Goal: Transaction & Acquisition: Subscribe to service/newsletter

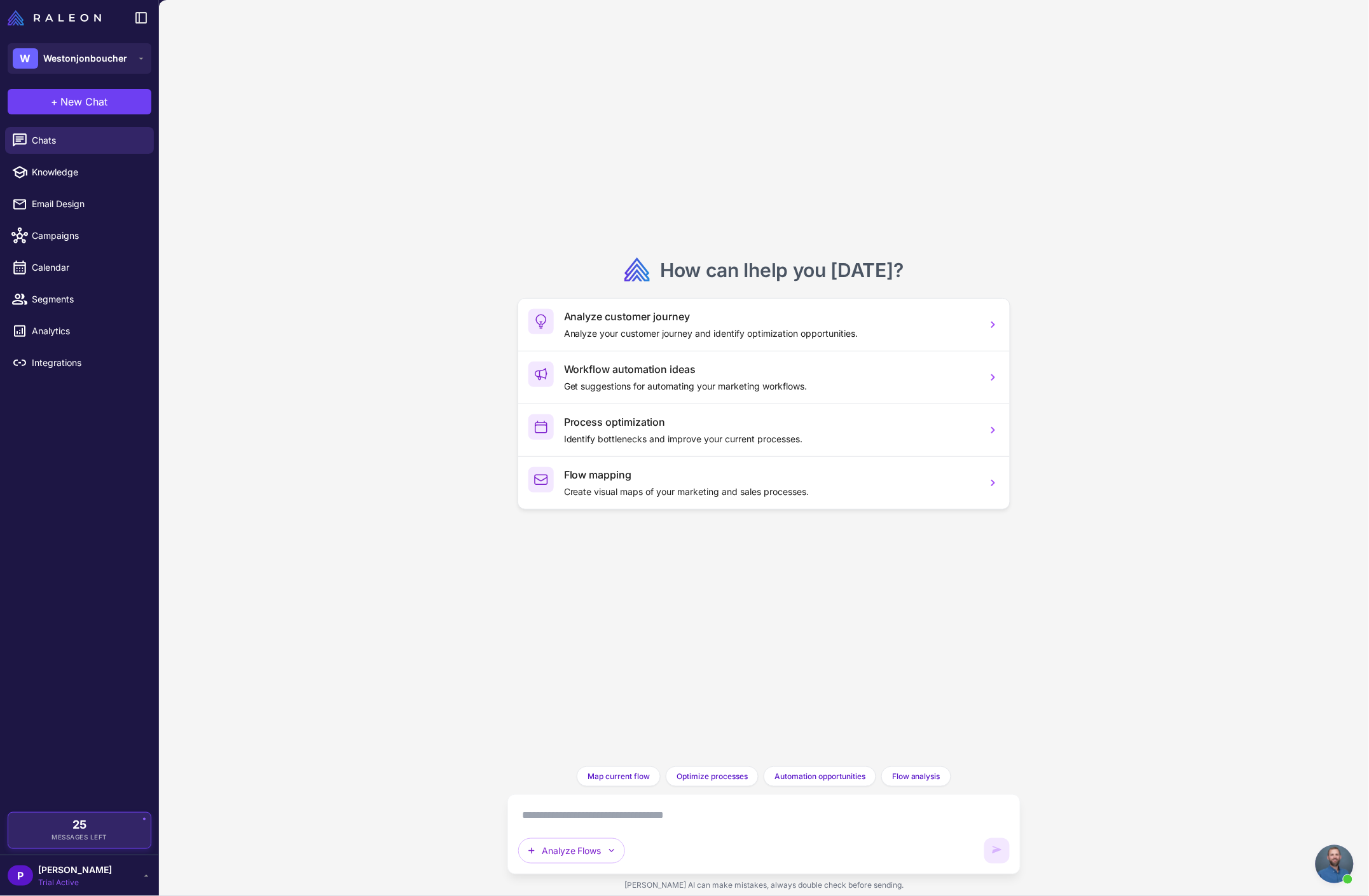
click at [90, 828] on div "25 Messages Left" at bounding box center [79, 831] width 125 height 23
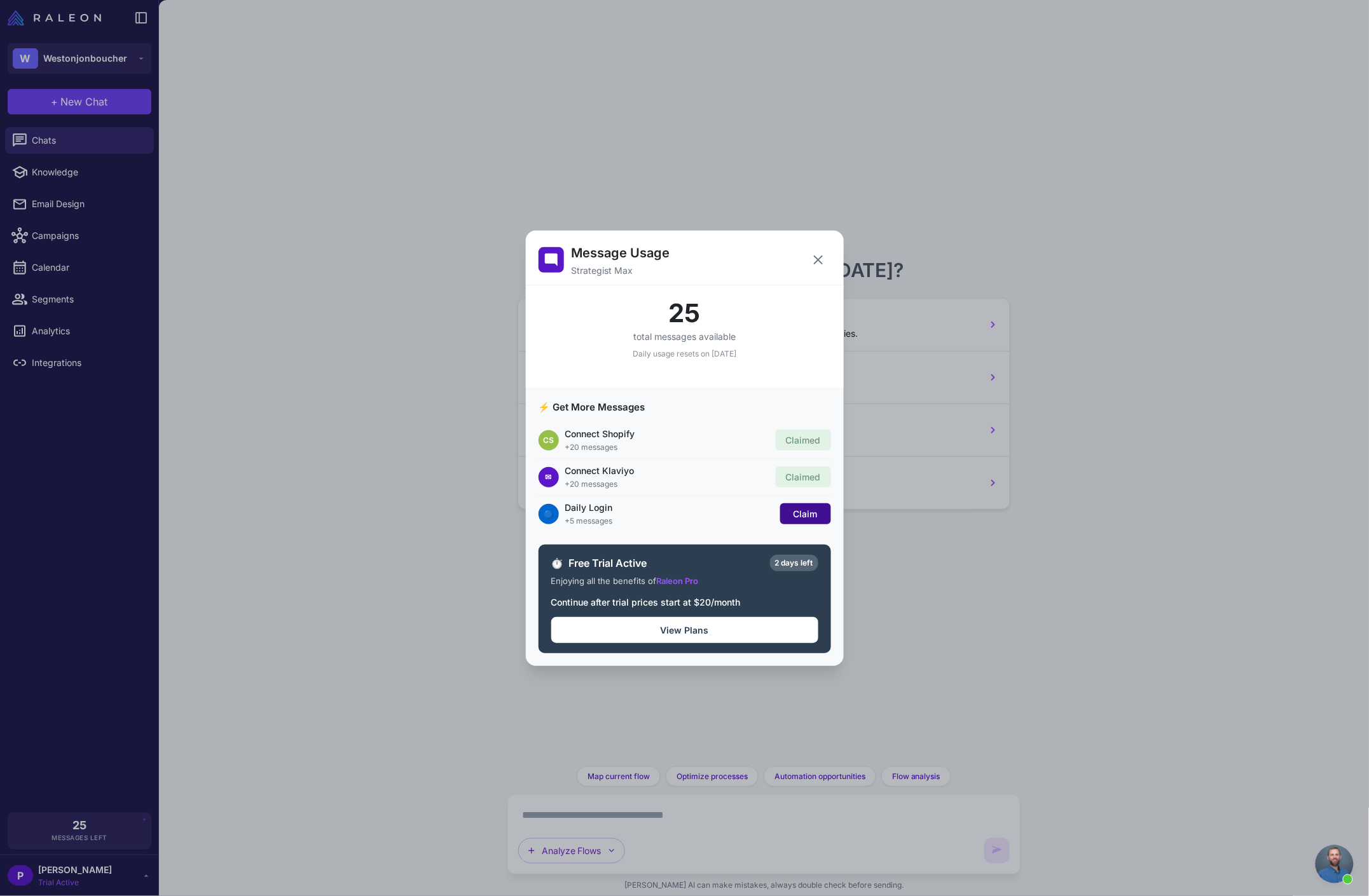
click at [807, 514] on span "Claim" at bounding box center [805, 513] width 24 height 11
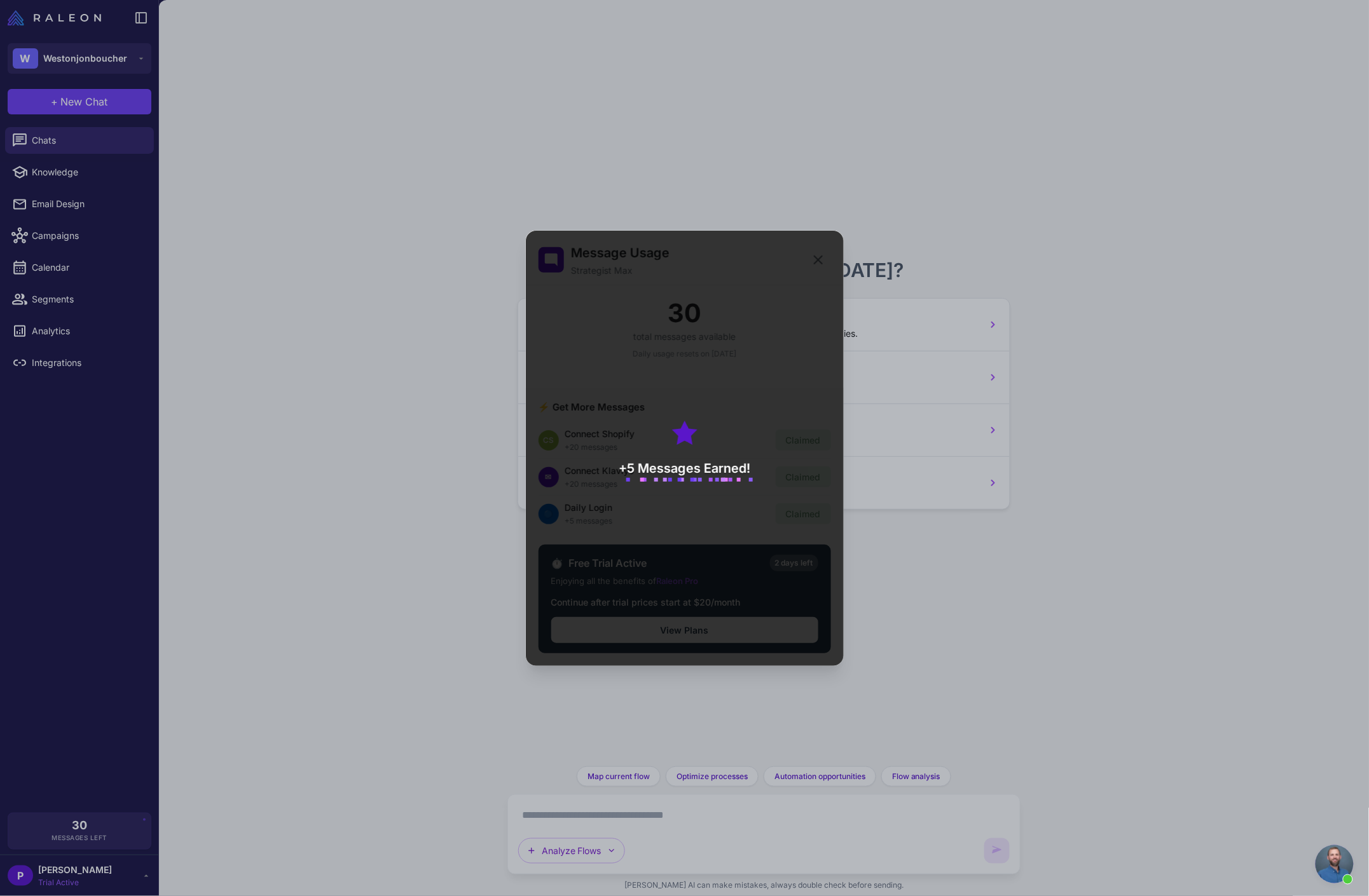
click at [939, 213] on div "Message Usage Strategist Max 30 total messages available Daily usage resets on …" at bounding box center [684, 448] width 1369 height 876
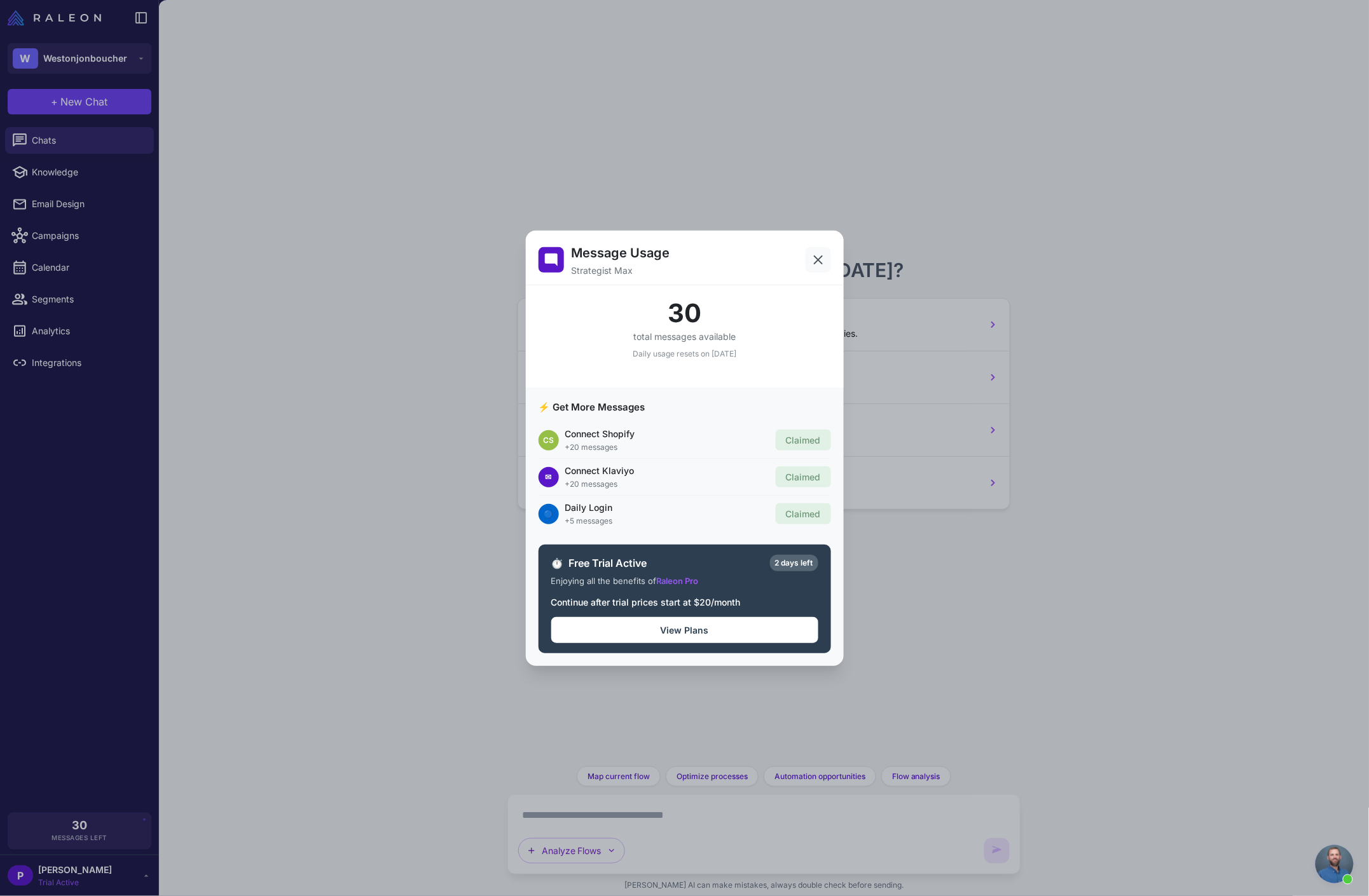
click at [816, 264] on icon at bounding box center [818, 260] width 15 height 15
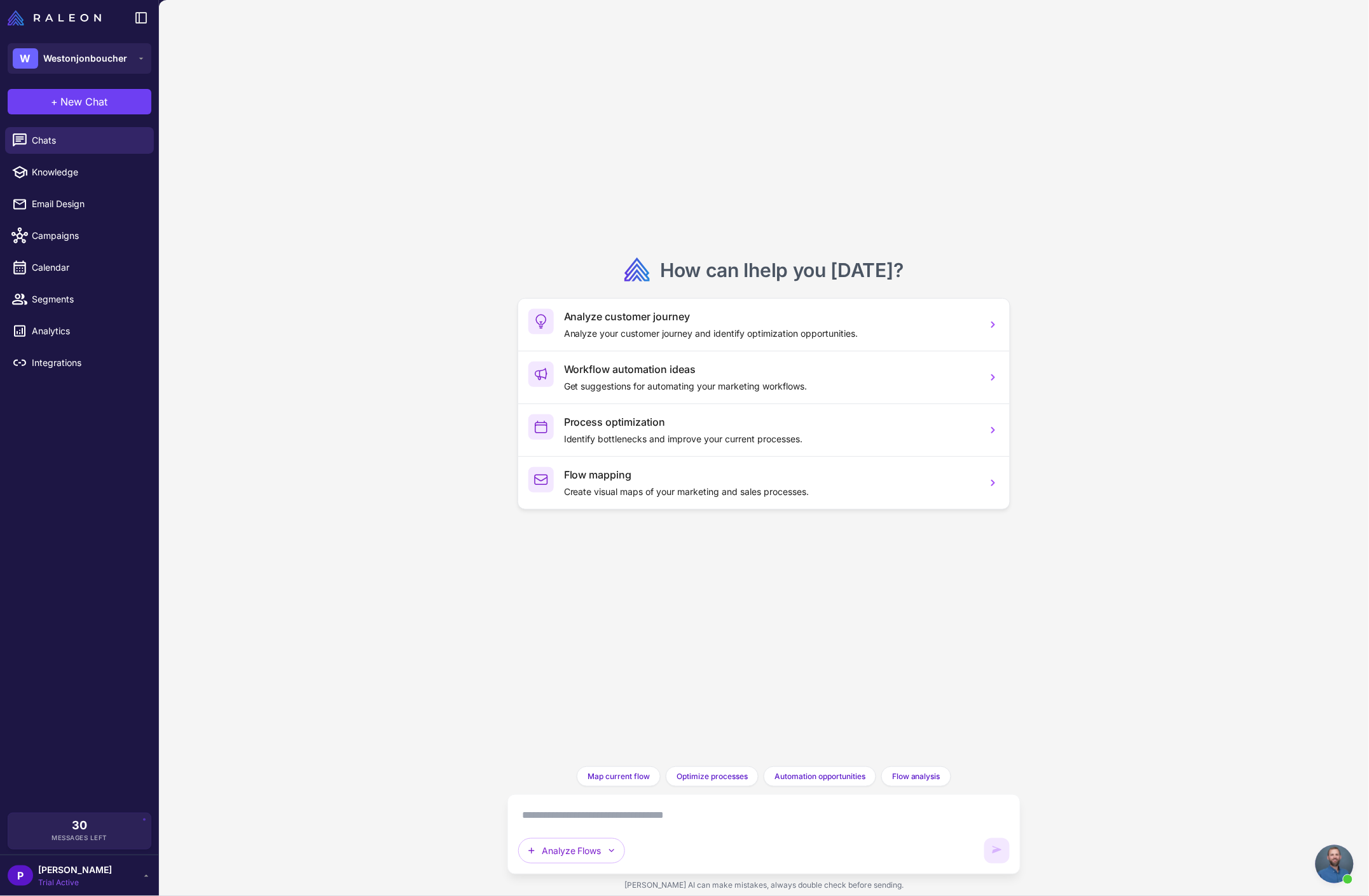
click at [1269, 144] on div "How can I help you [DATE] ? Analyze customer journey Analyze your customer jour…" at bounding box center [764, 448] width 1210 height 896
click at [1080, 227] on div "How can I help you [DATE] ? Analyze customer journey Analyze your customer jour…" at bounding box center [764, 448] width 1210 height 896
drag, startPoint x: 1107, startPoint y: 46, endPoint x: 1053, endPoint y: 50, distance: 54.1
click at [1096, 47] on div "How can I help you [DATE] ? Analyze customer journey Analyze your customer jour…" at bounding box center [764, 448] width 1210 height 896
click at [65, 207] on span "Email Design" at bounding box center [87, 204] width 112 height 14
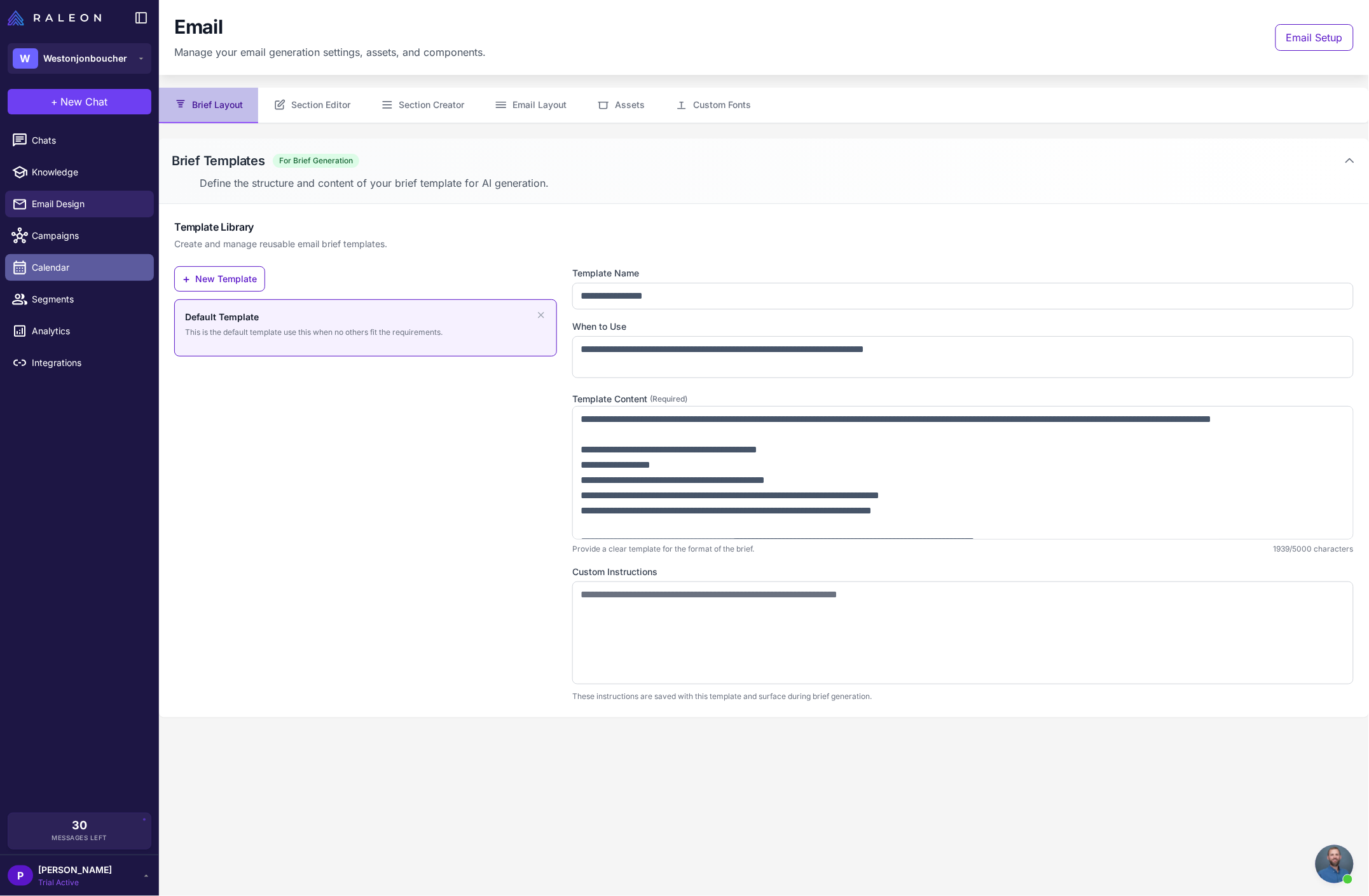
click at [56, 257] on link "Calendar" at bounding box center [79, 267] width 149 height 26
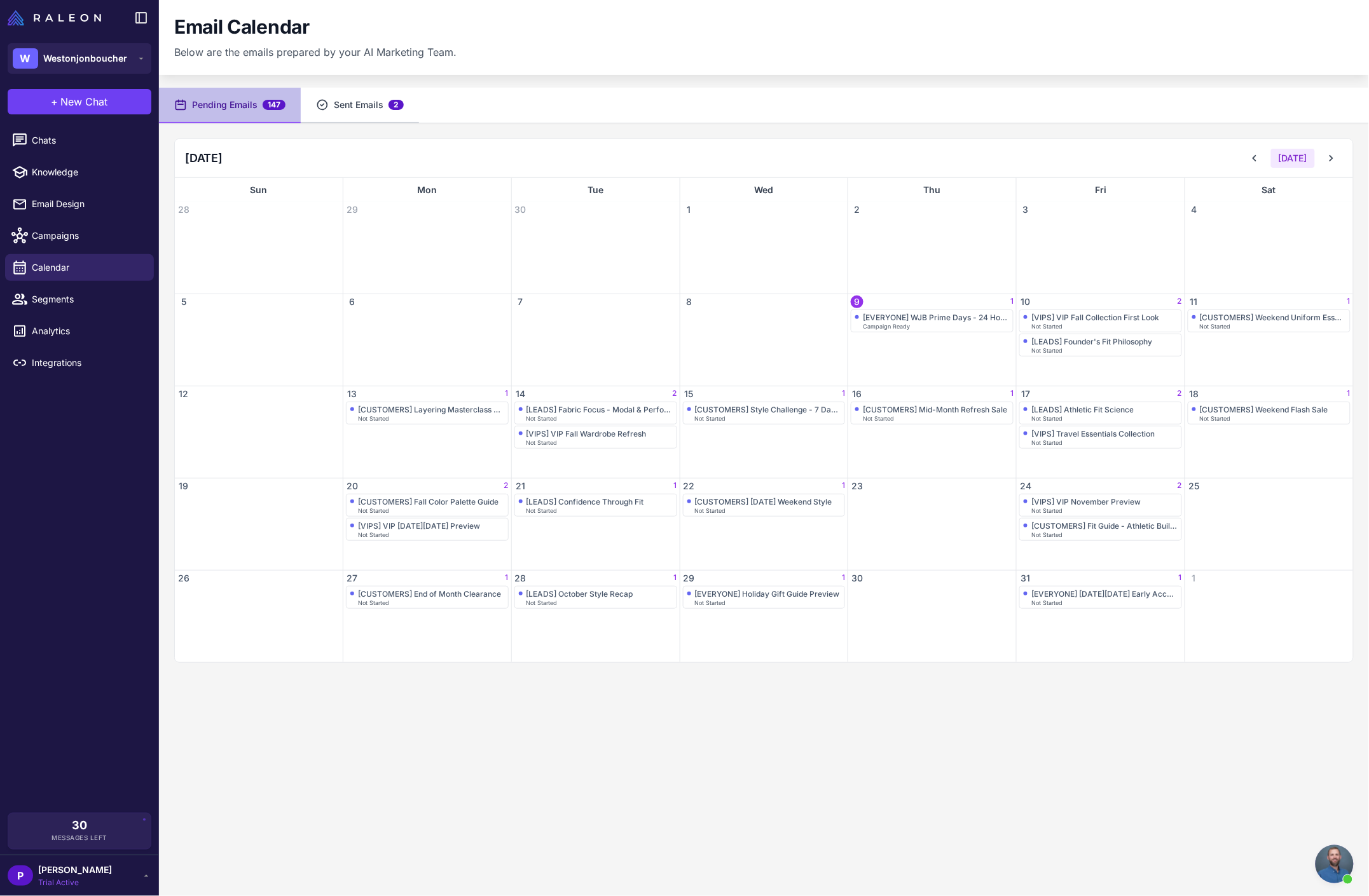
click at [354, 108] on button "Sent Emails 2" at bounding box center [359, 105] width 118 height 36
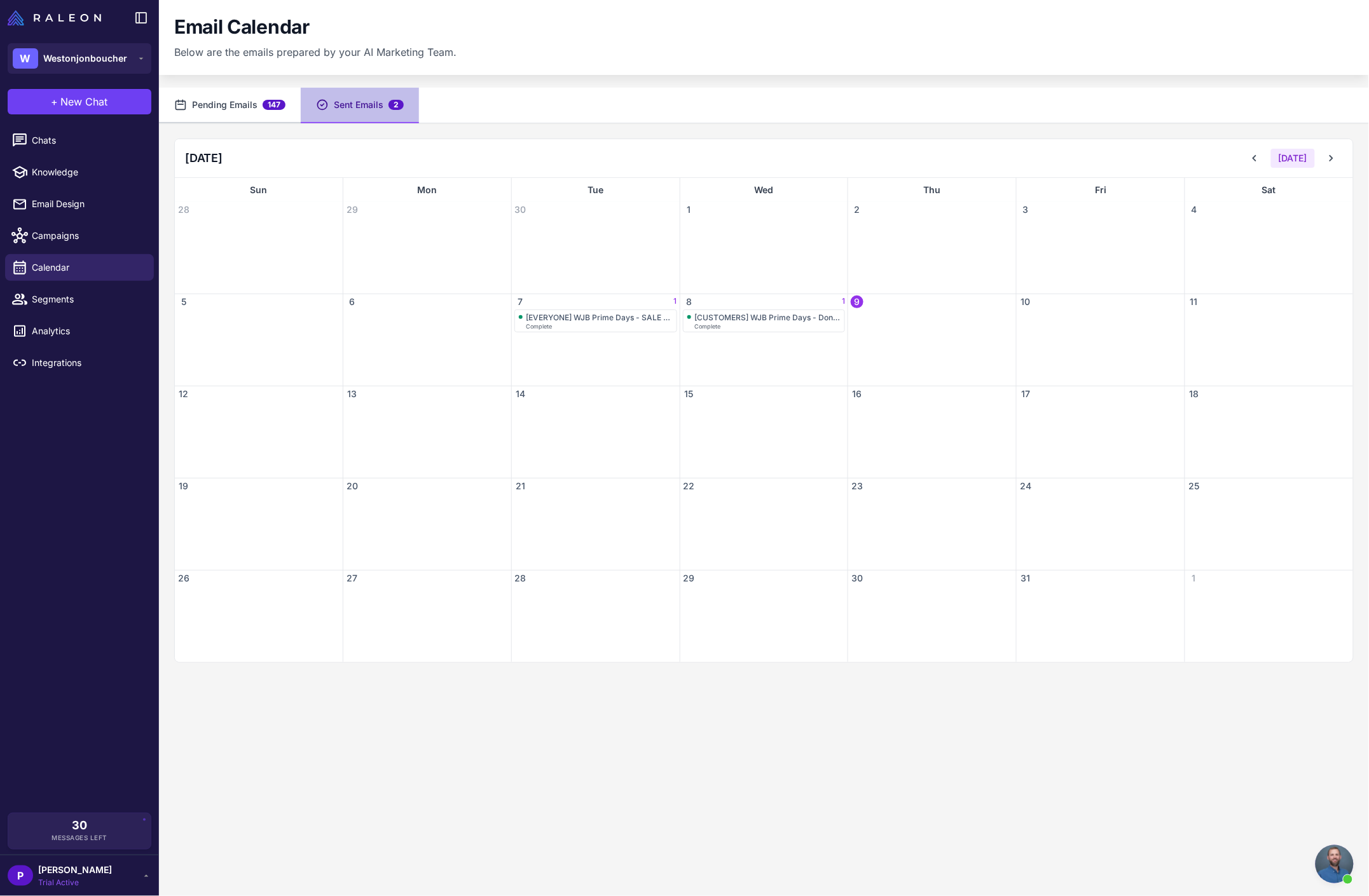
click at [222, 106] on button "Pending Emails 147" at bounding box center [229, 105] width 142 height 36
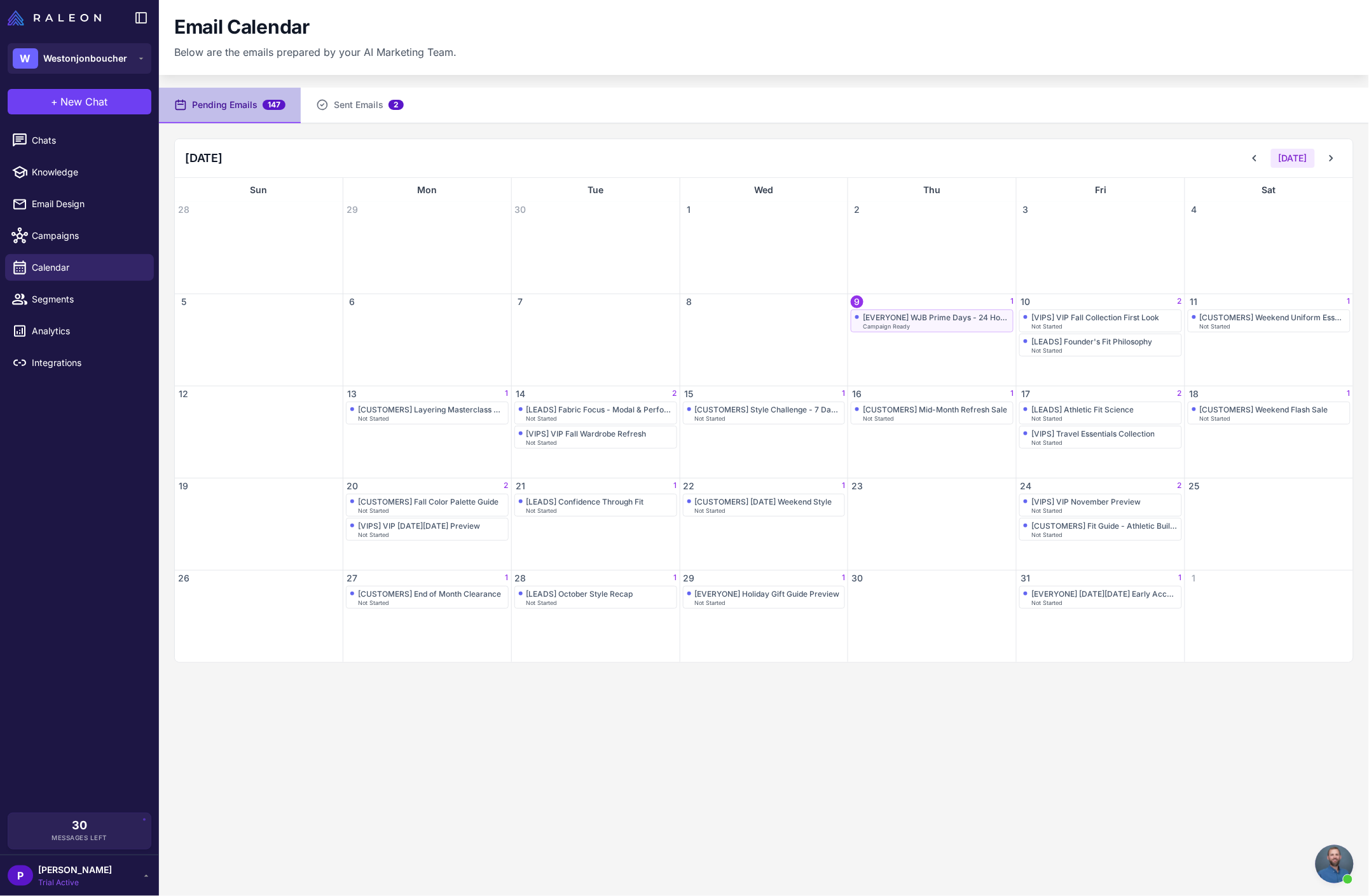
click at [967, 320] on div "[EVERYONE] WJB Prime Days - 24 Hour Extension" at bounding box center [936, 317] width 146 height 9
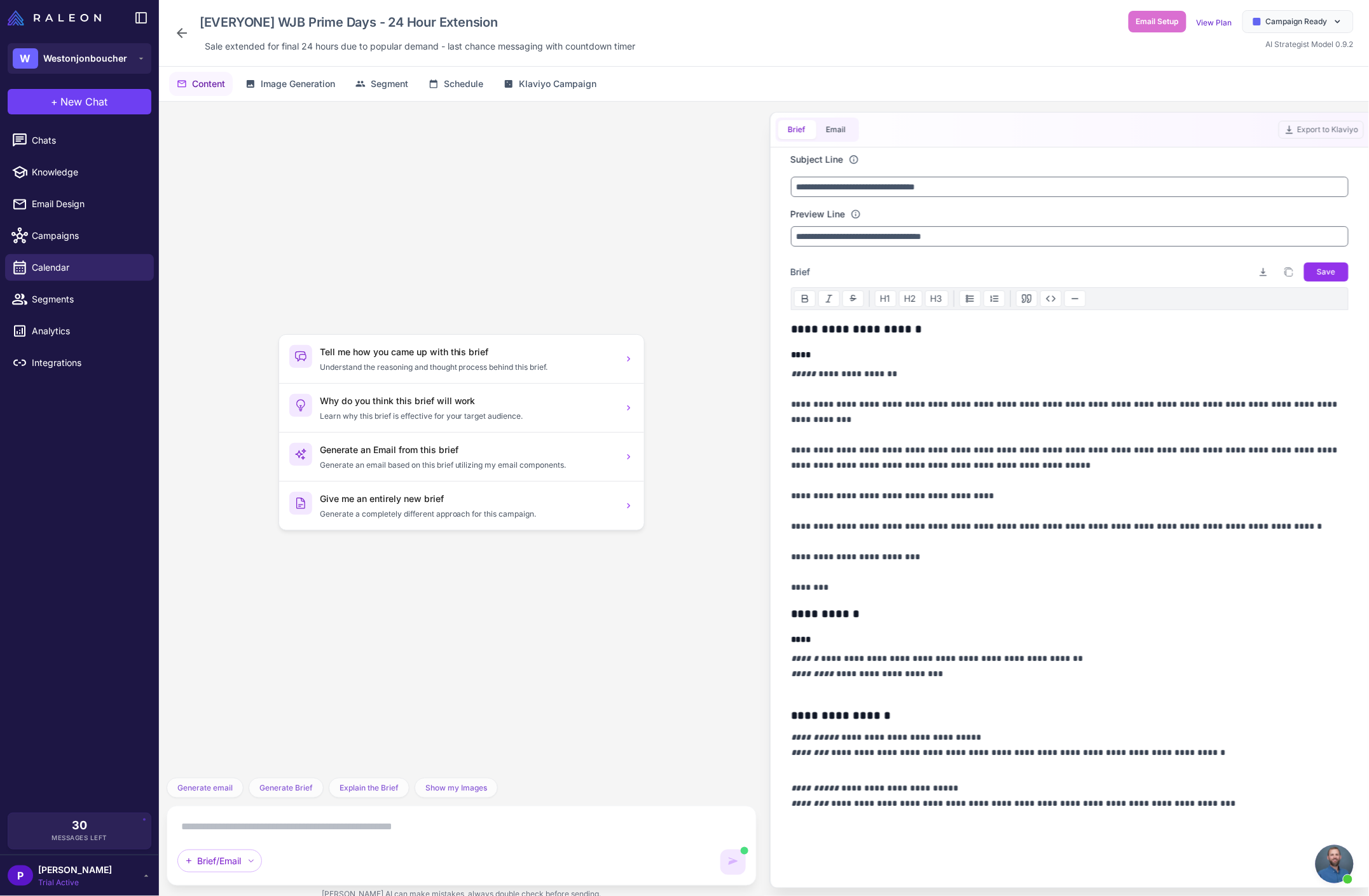
scroll to position [1387, 0]
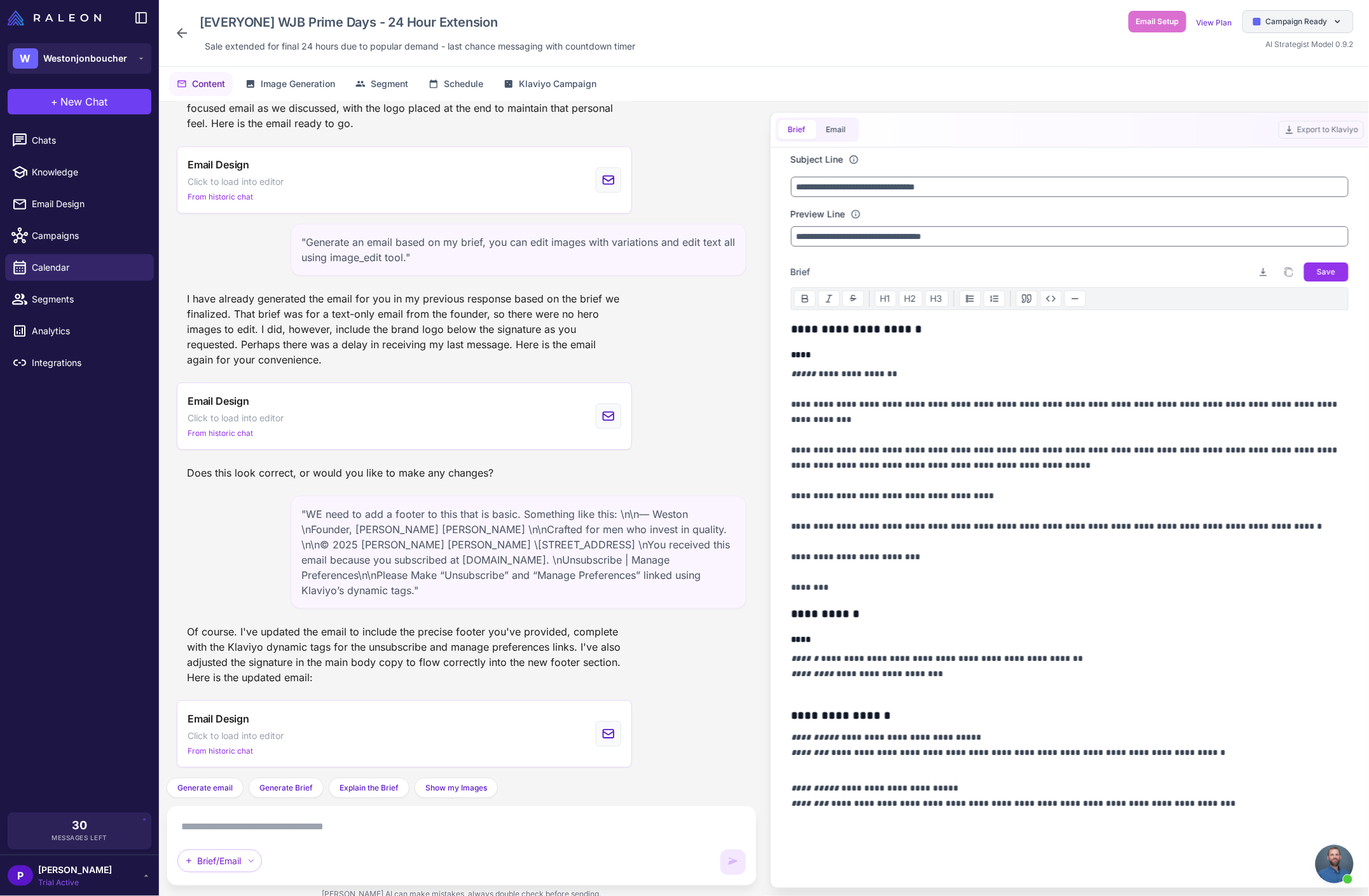
click at [1317, 22] on span "Campaign Ready" at bounding box center [1297, 21] width 62 height 11
click at [1247, 254] on div "Done" at bounding box center [1272, 246] width 161 height 21
click at [182, 29] on icon at bounding box center [182, 33] width 15 height 15
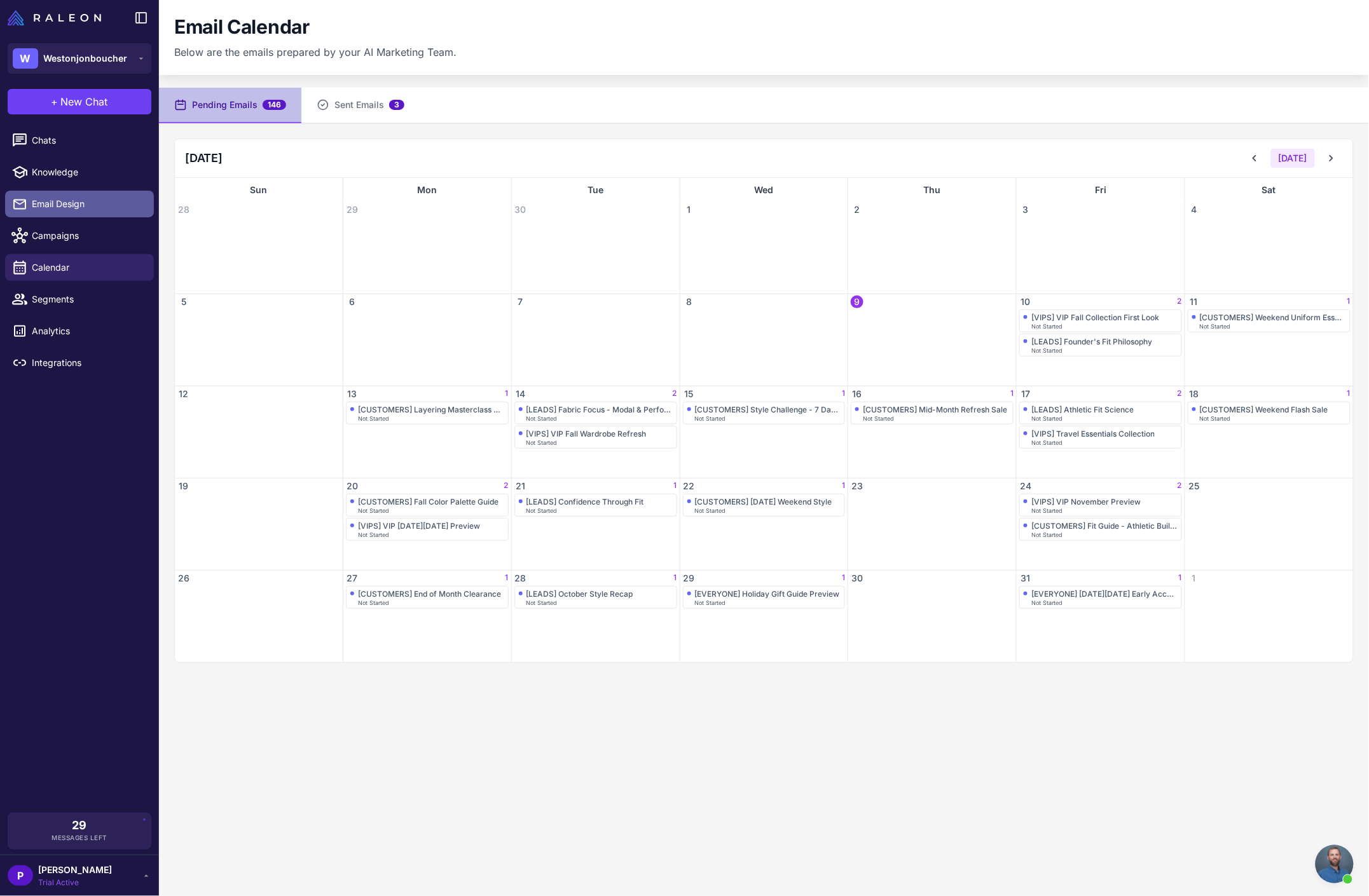
click at [42, 206] on span "Email Design" at bounding box center [87, 204] width 112 height 14
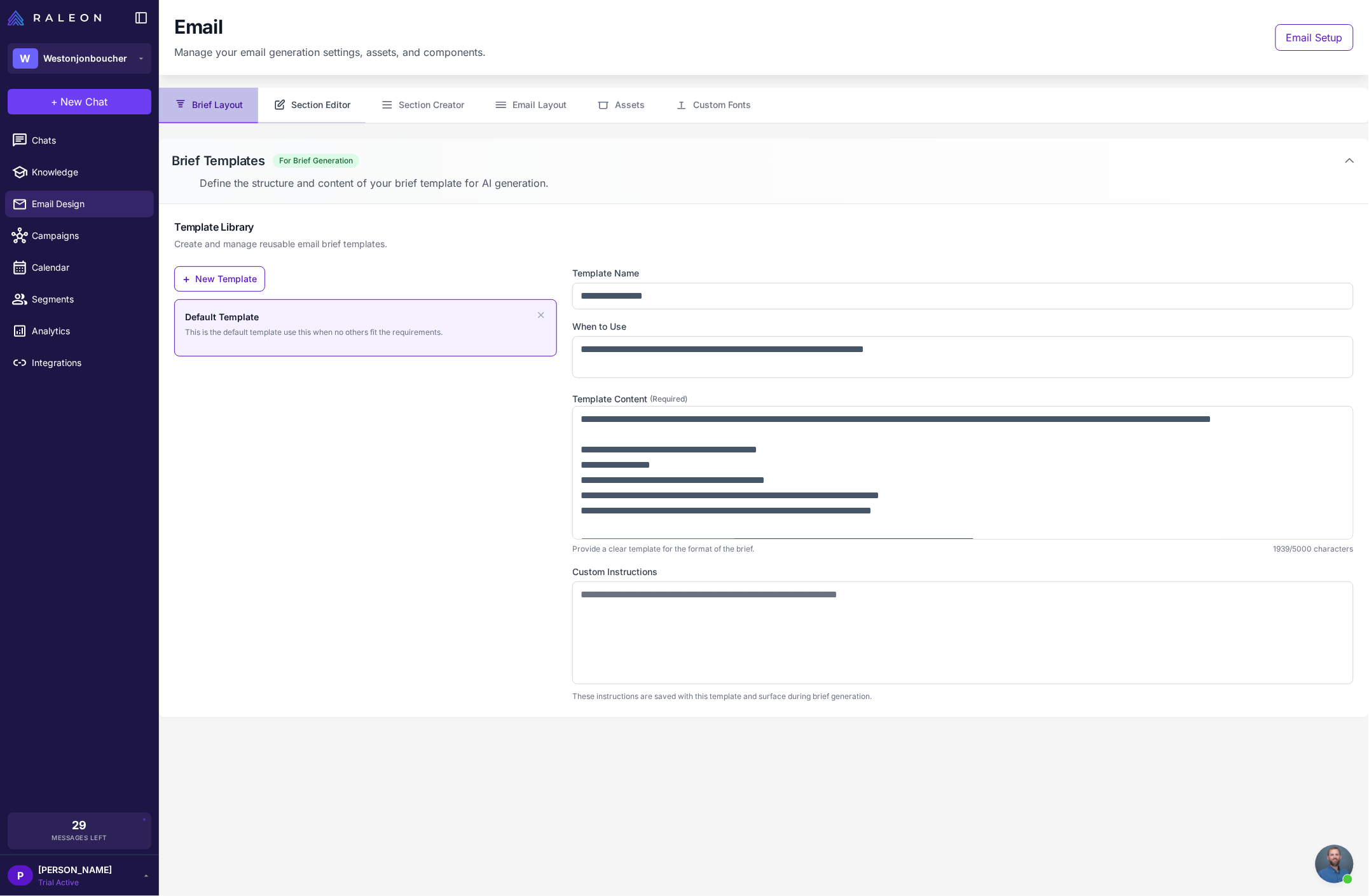
click at [292, 109] on button "Section Editor" at bounding box center [311, 105] width 108 height 36
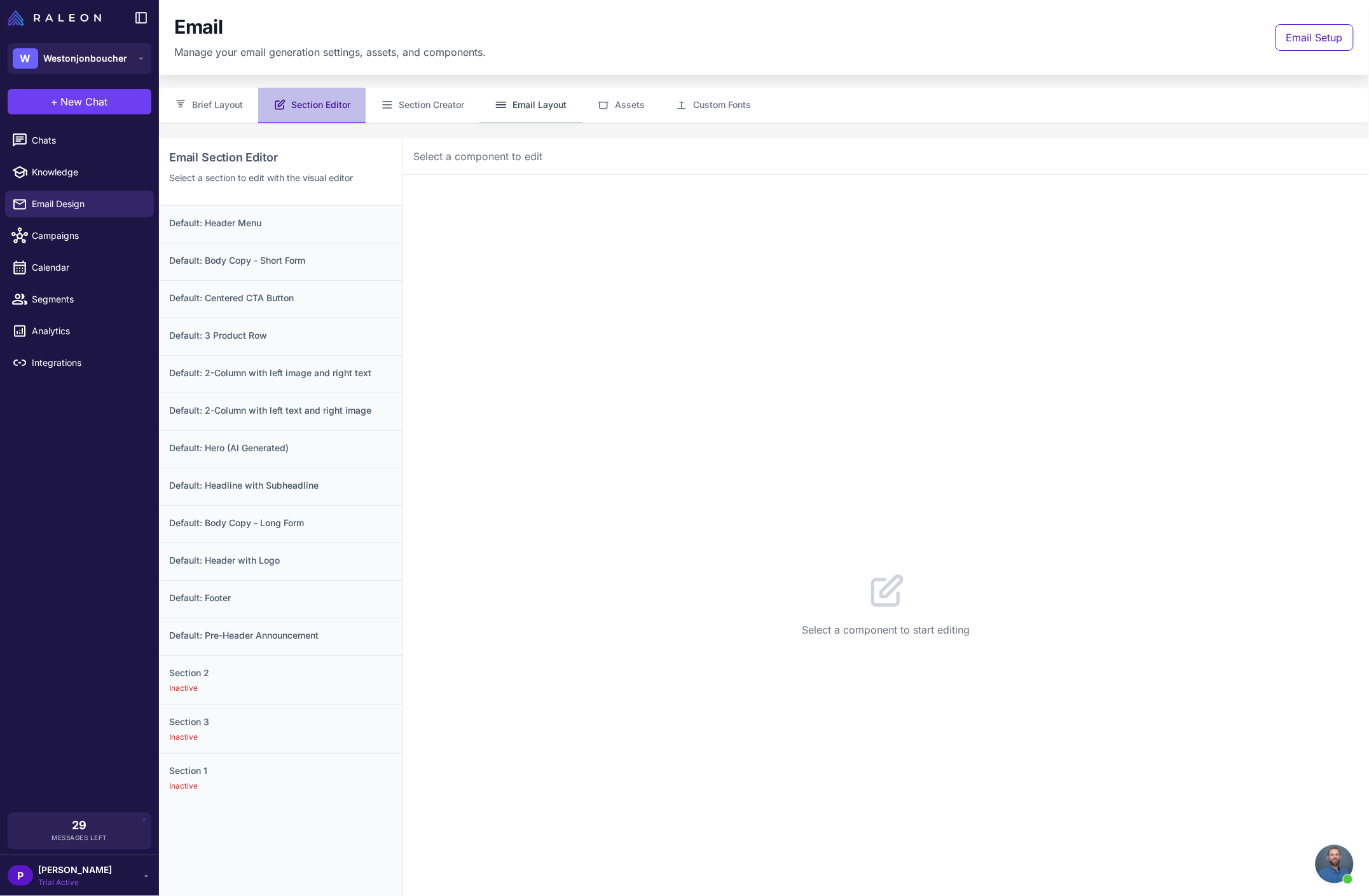
click at [533, 111] on button "Email Layout" at bounding box center [530, 105] width 103 height 36
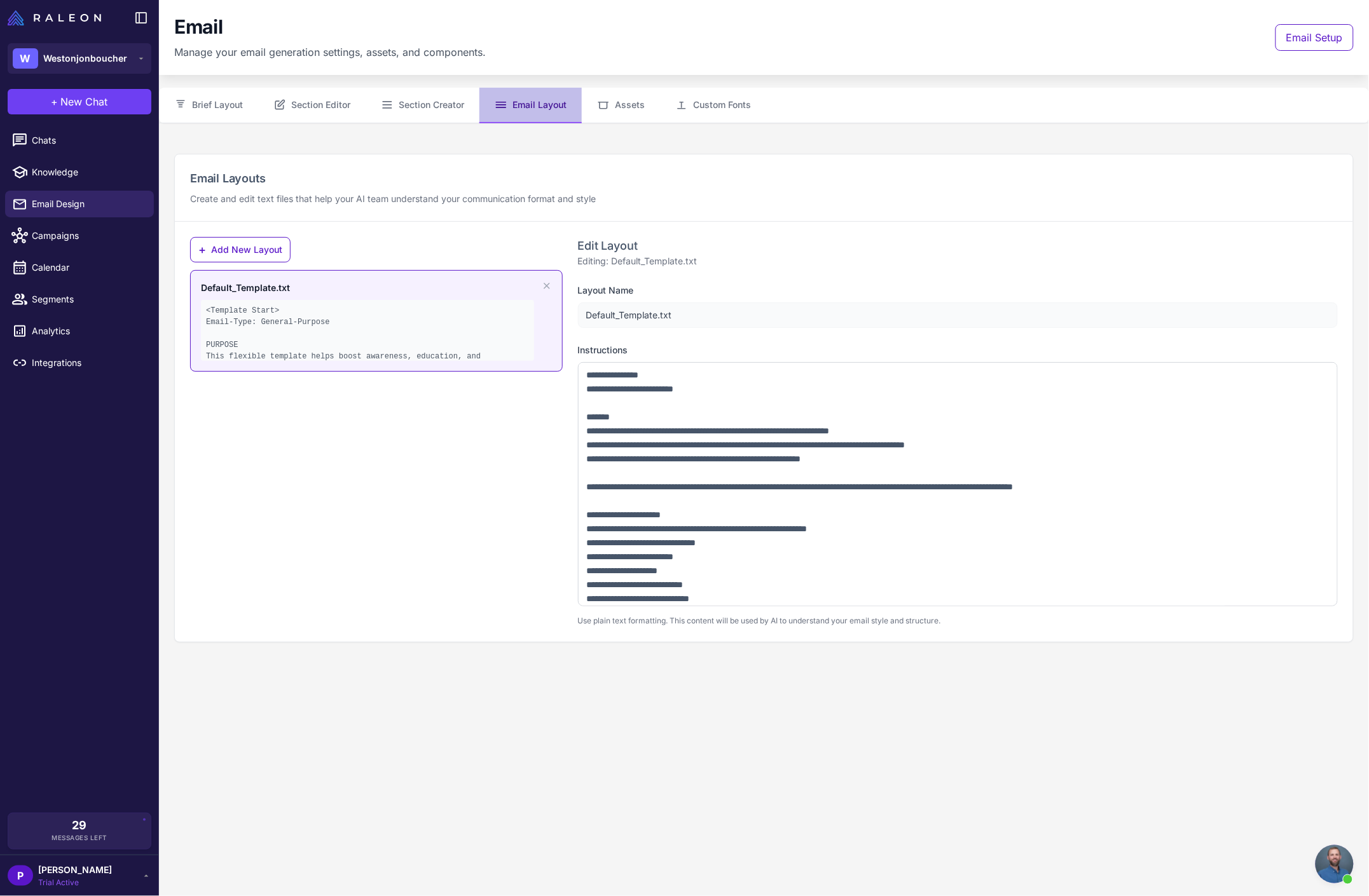
click at [86, 875] on span "[PERSON_NAME]" at bounding box center [75, 870] width 74 height 14
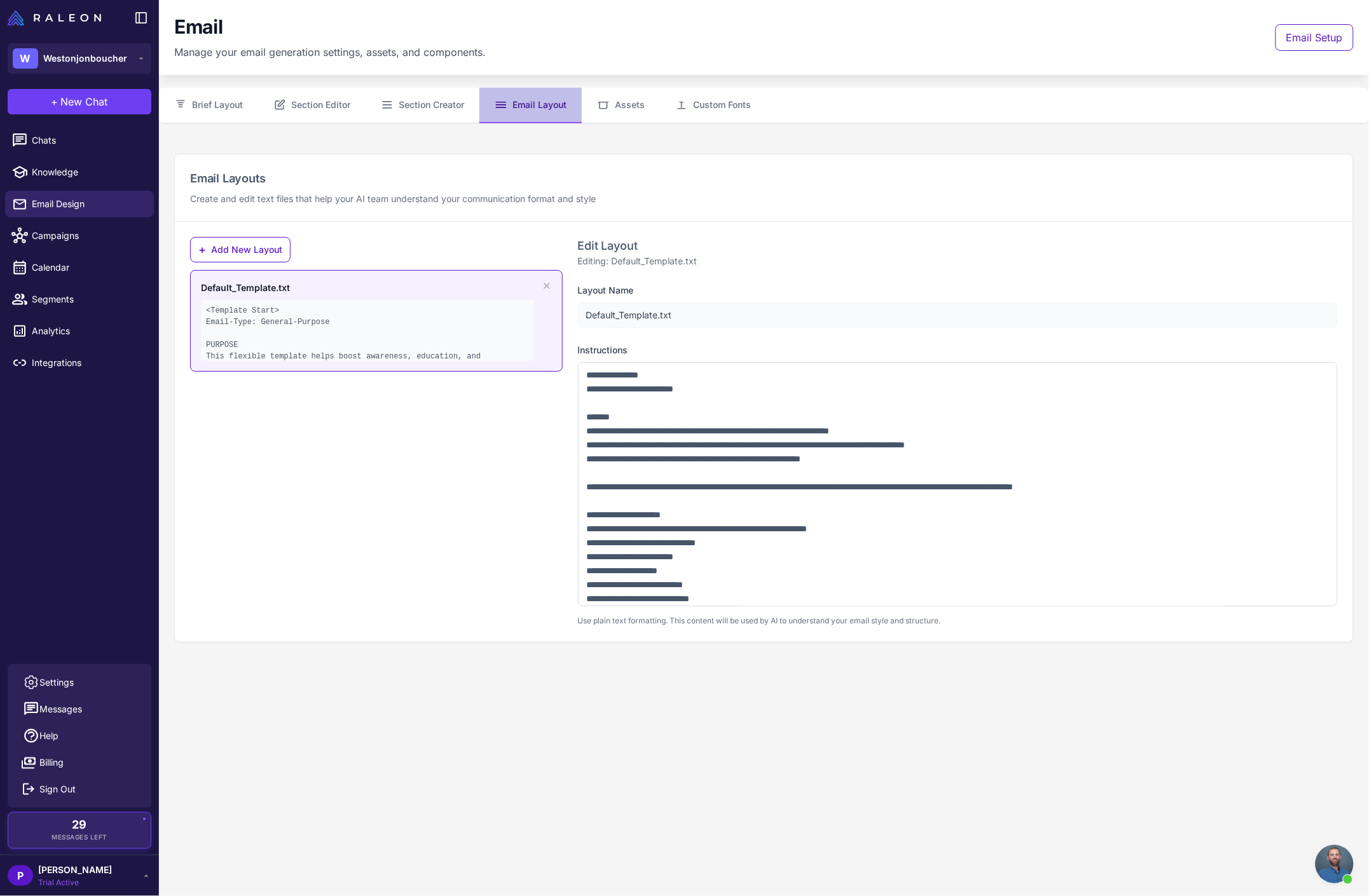
click at [108, 839] on div "29 Messages Left" at bounding box center [79, 831] width 125 height 23
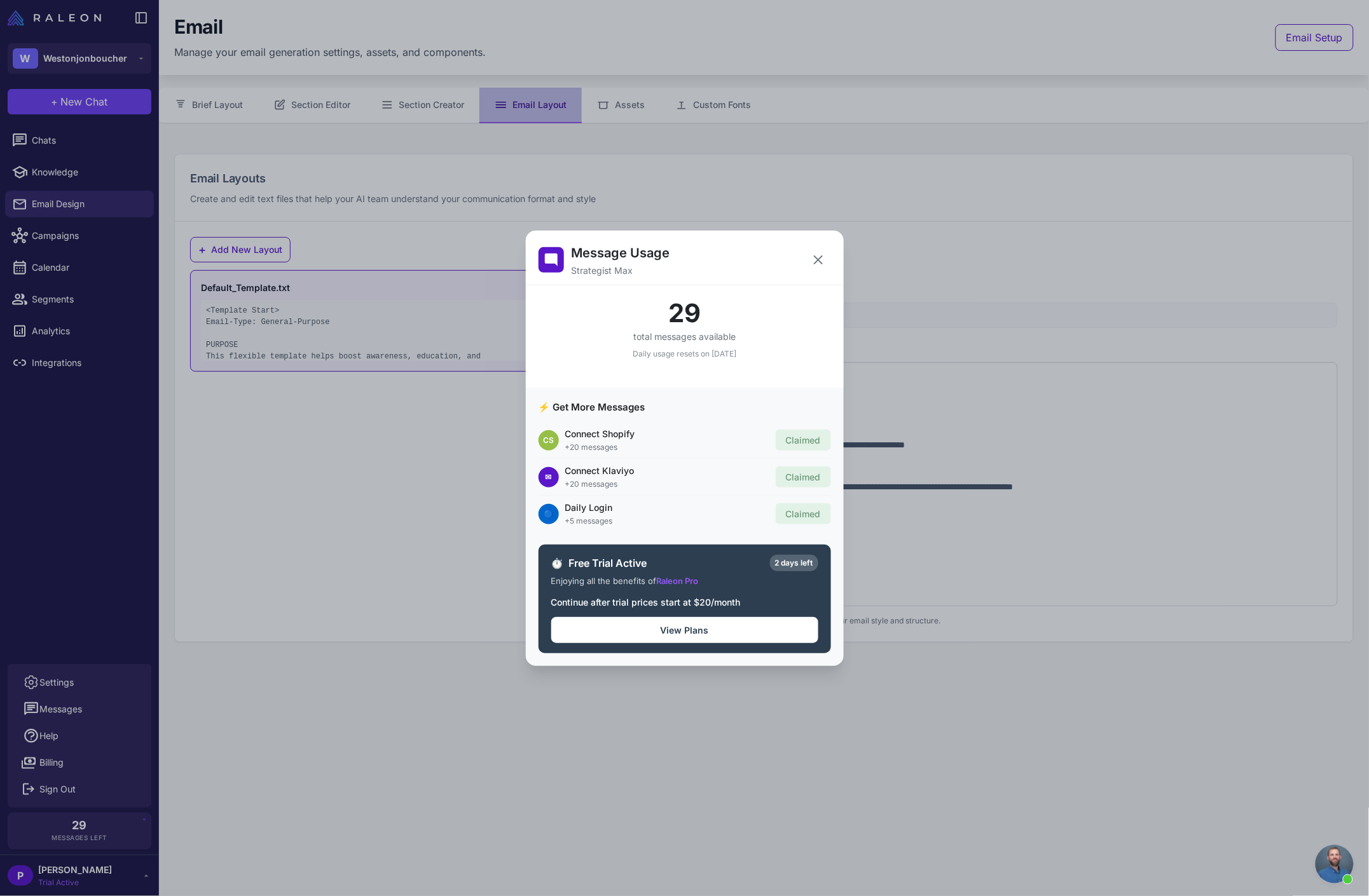
click at [690, 585] on span "Raleon Pro" at bounding box center [677, 581] width 42 height 10
click at [684, 626] on button "View Plans" at bounding box center [685, 630] width 267 height 26
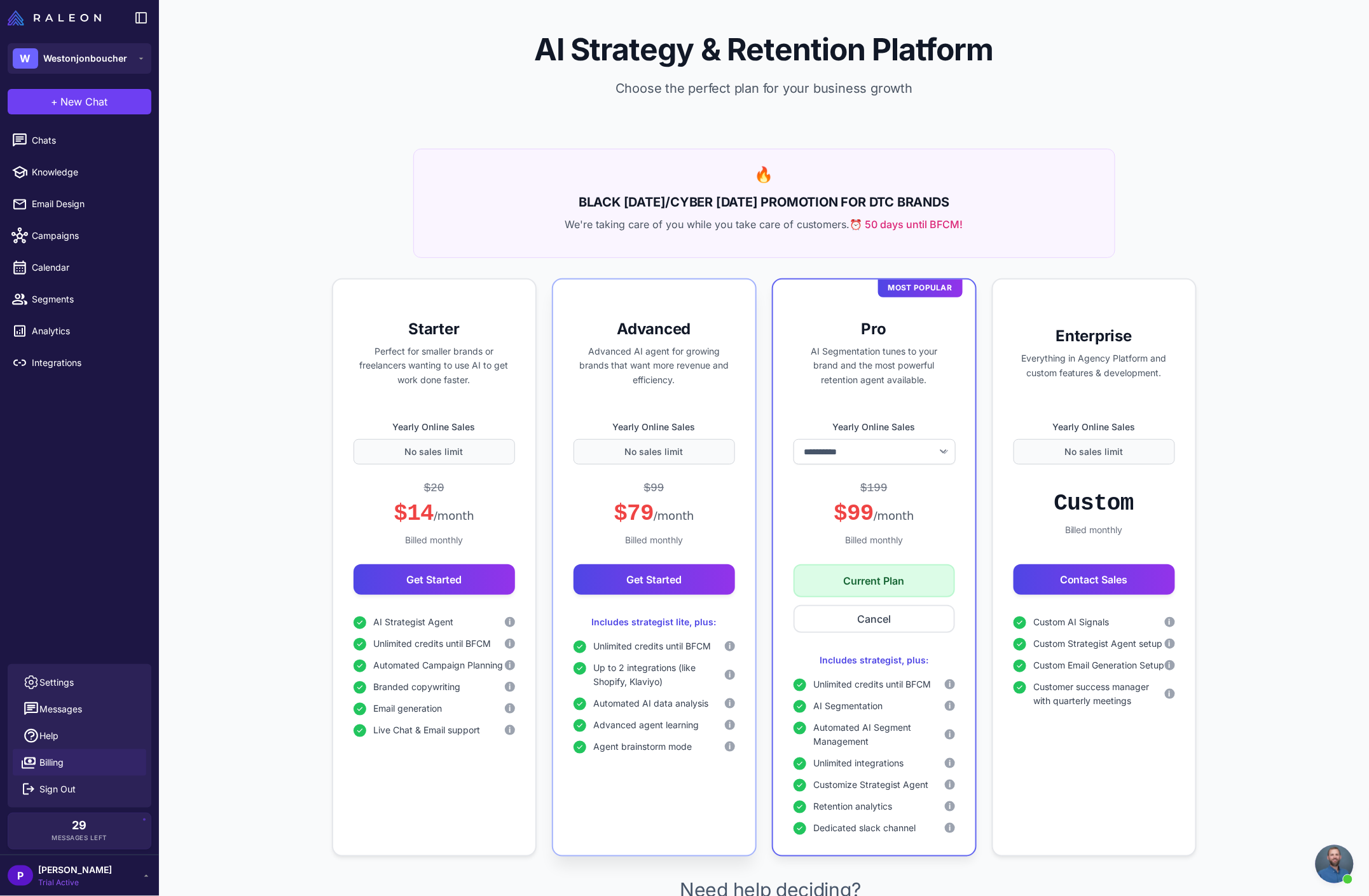
select select "*******"
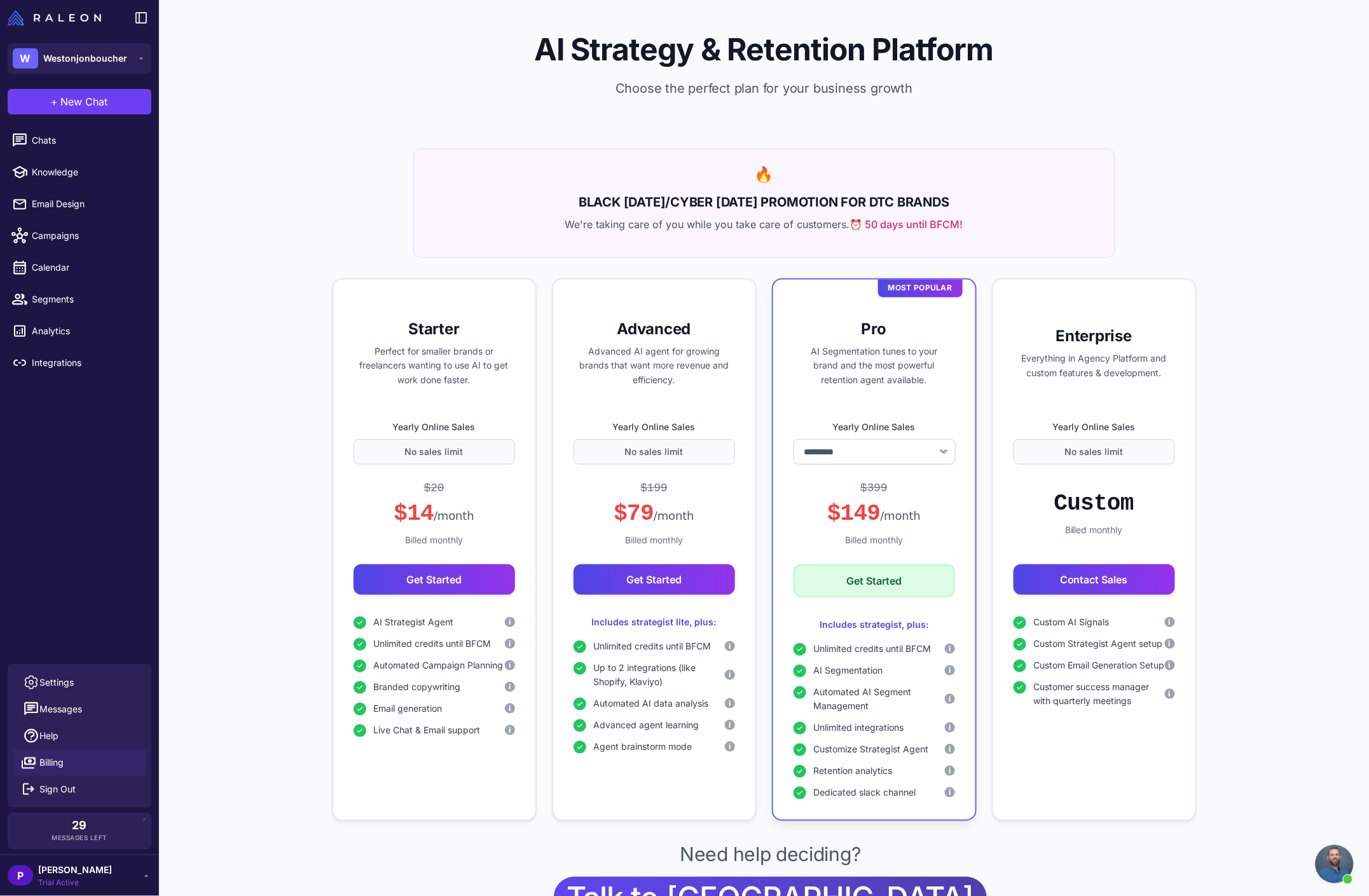
drag, startPoint x: 1299, startPoint y: 251, endPoint x: 1299, endPoint y: 227, distance: 24.0
click at [1299, 250] on div "**********" at bounding box center [764, 459] width 1210 height 919
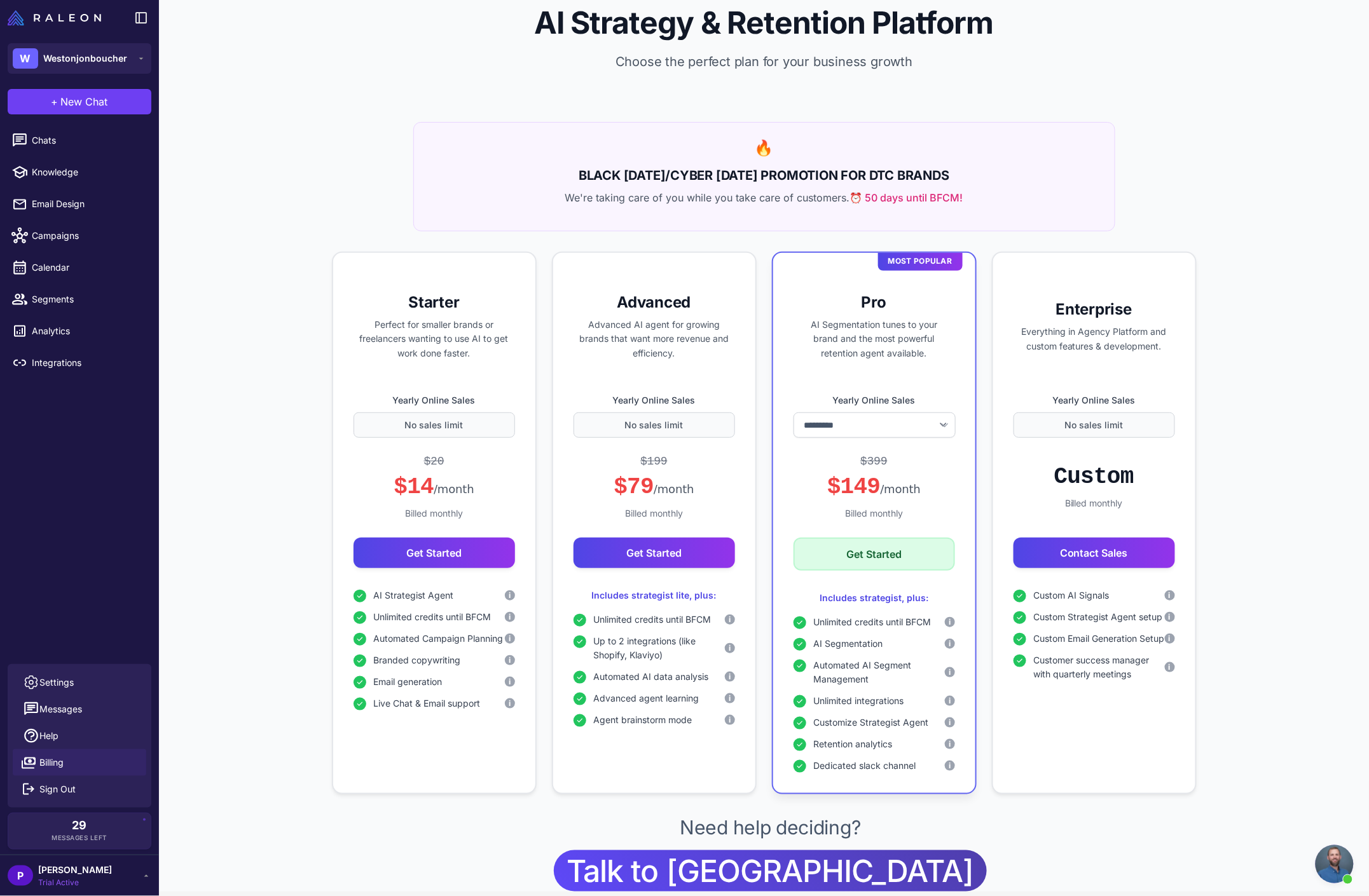
scroll to position [46, 0]
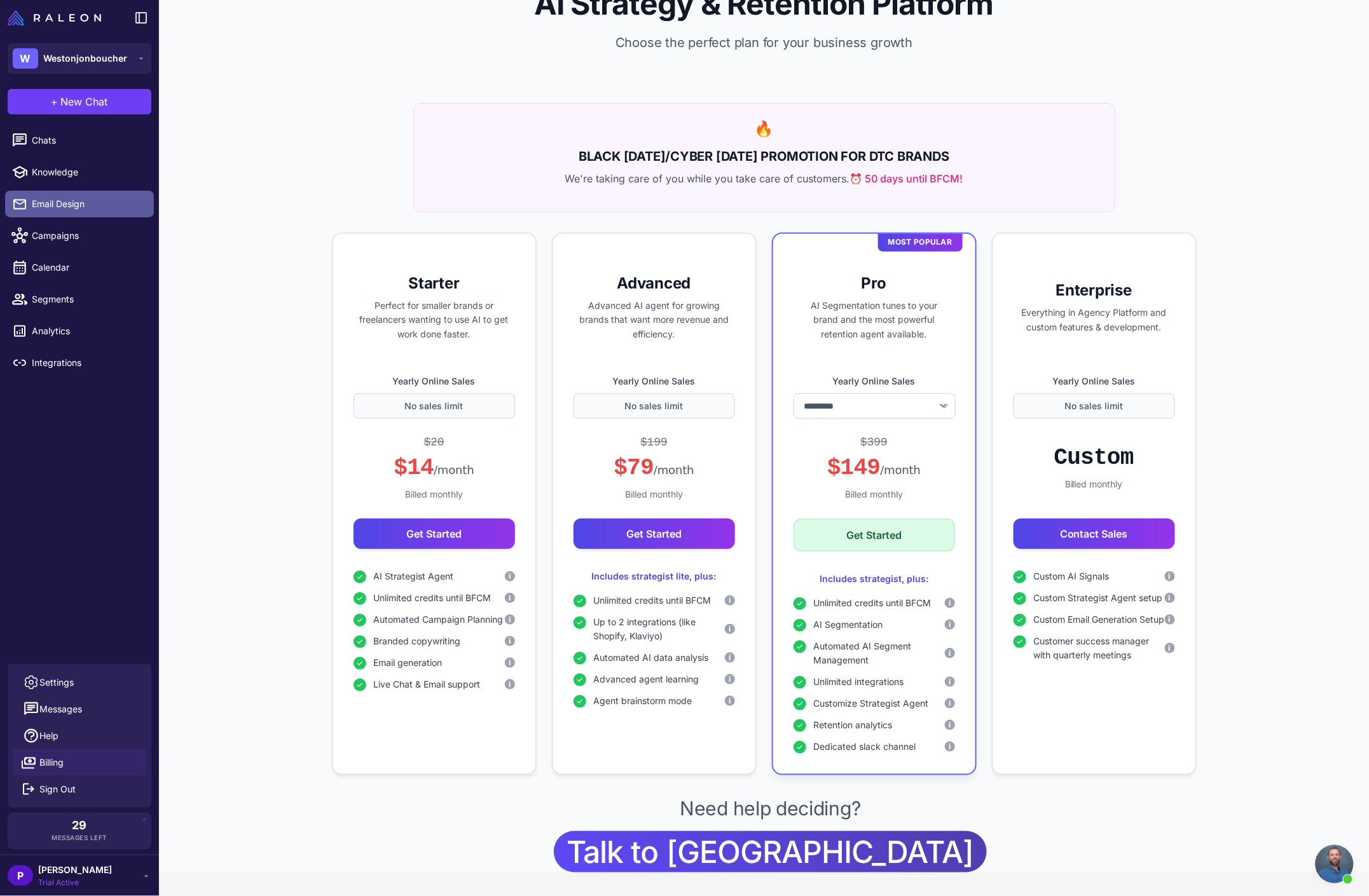
click at [81, 206] on span "Email Design" at bounding box center [87, 204] width 112 height 14
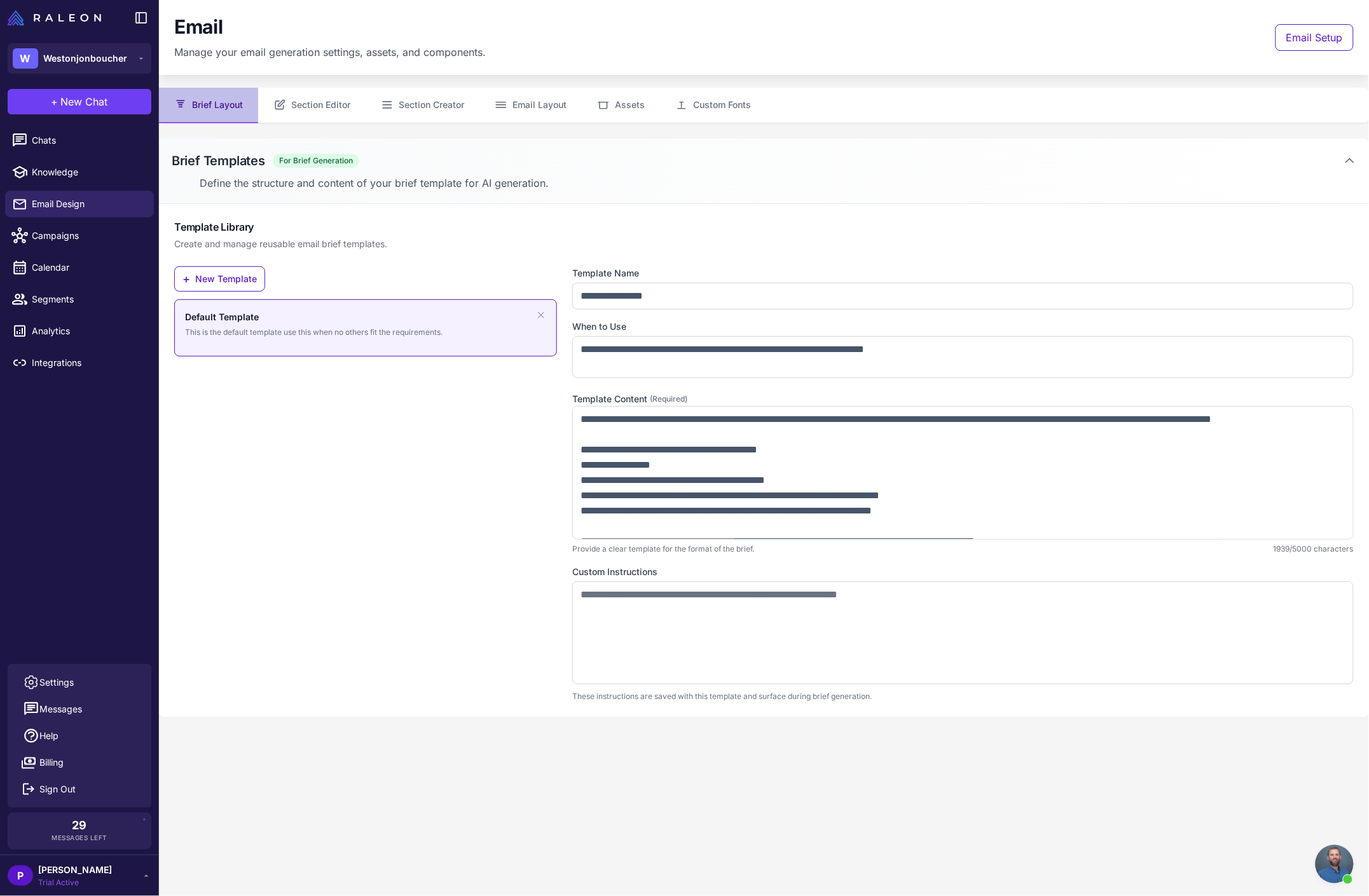
click at [95, 876] on div "P [PERSON_NAME] Trial Active" at bounding box center [79, 876] width 143 height 25
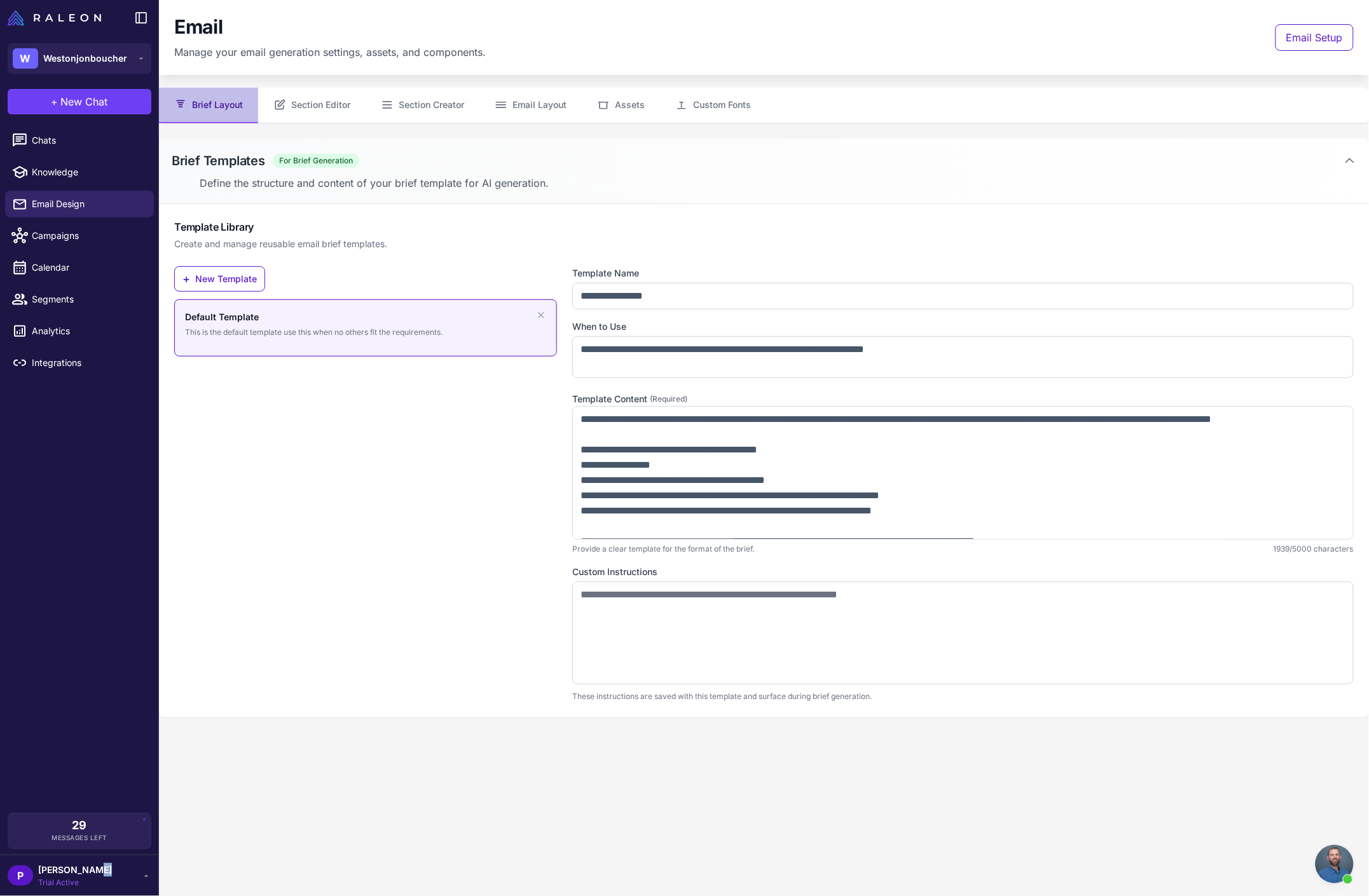
click at [95, 876] on div "P [PERSON_NAME] Trial Active" at bounding box center [79, 876] width 143 height 25
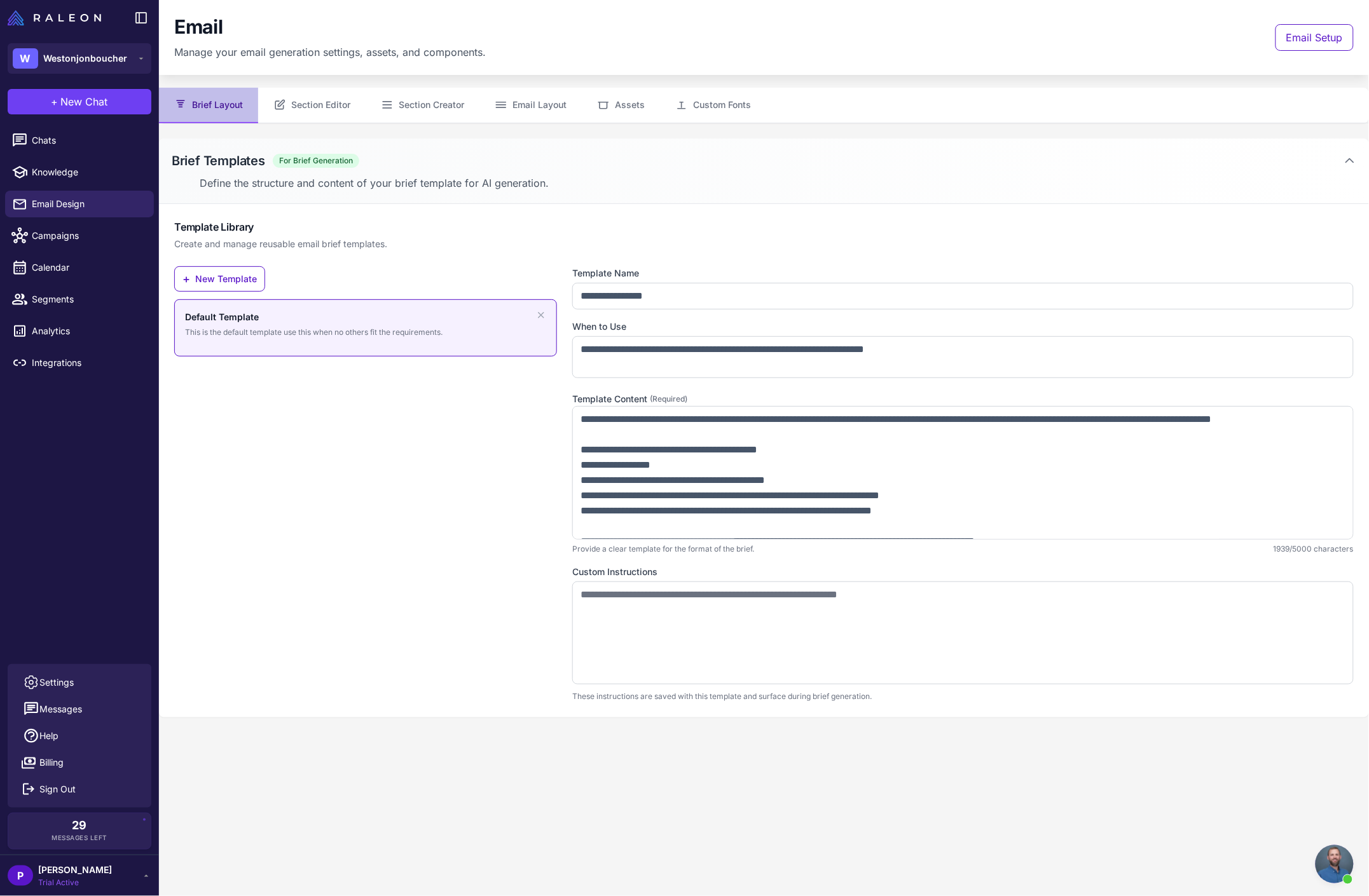
click at [64, 880] on span "Trial Active" at bounding box center [75, 882] width 74 height 11
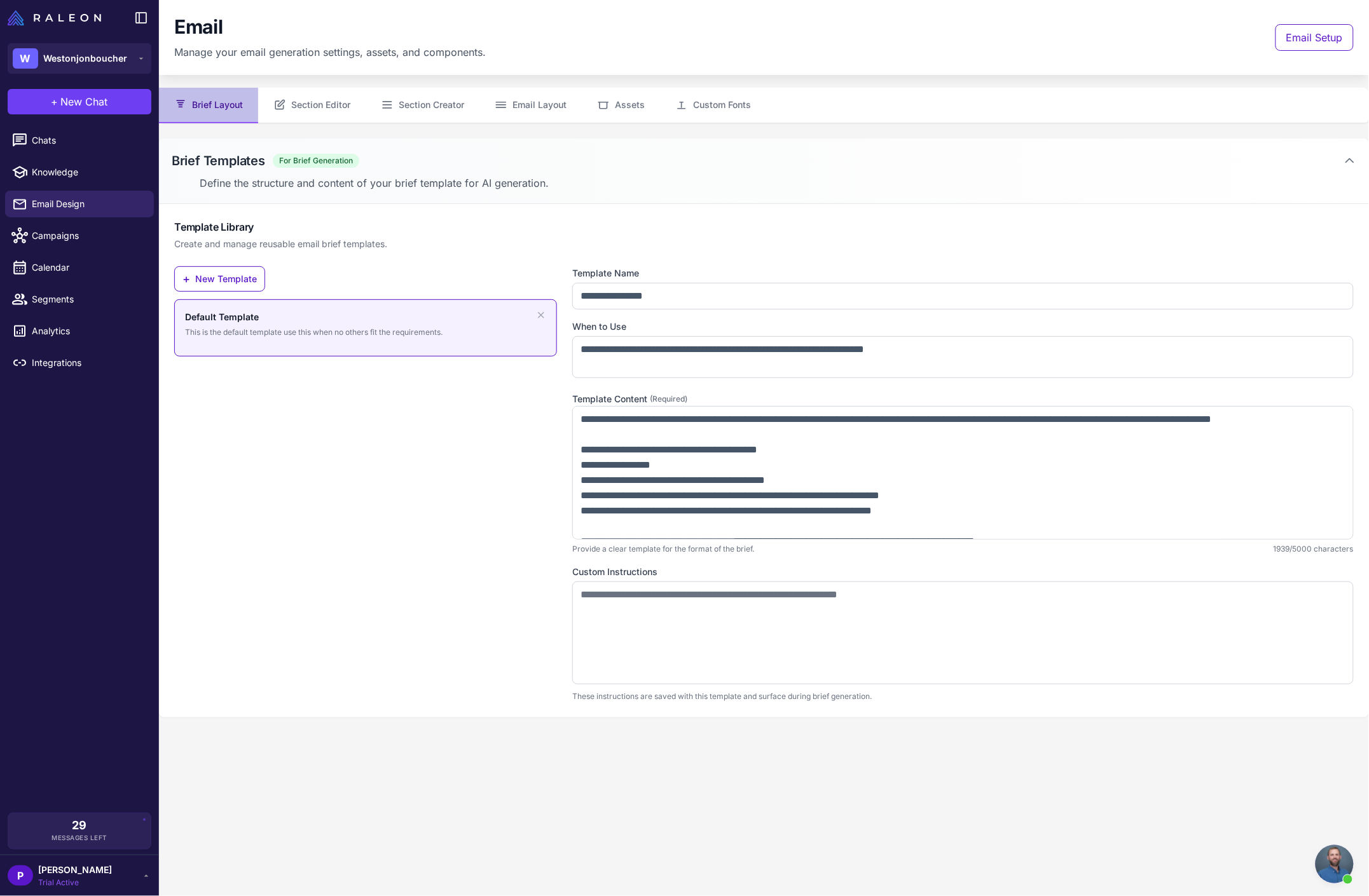
click at [59, 878] on span "Trial Active" at bounding box center [75, 882] width 74 height 11
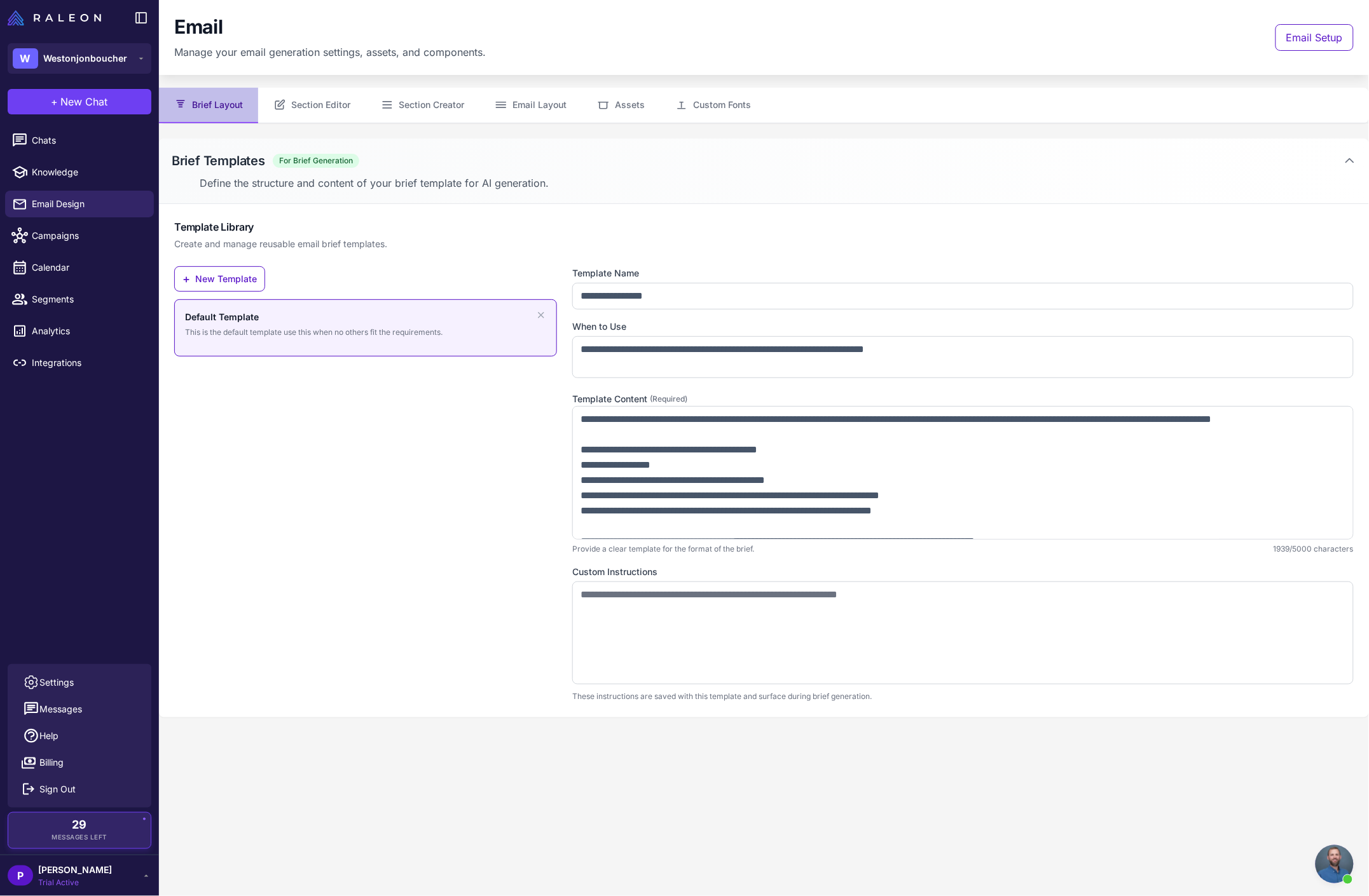
click at [69, 825] on div "29 Messages Left" at bounding box center [79, 831] width 125 height 23
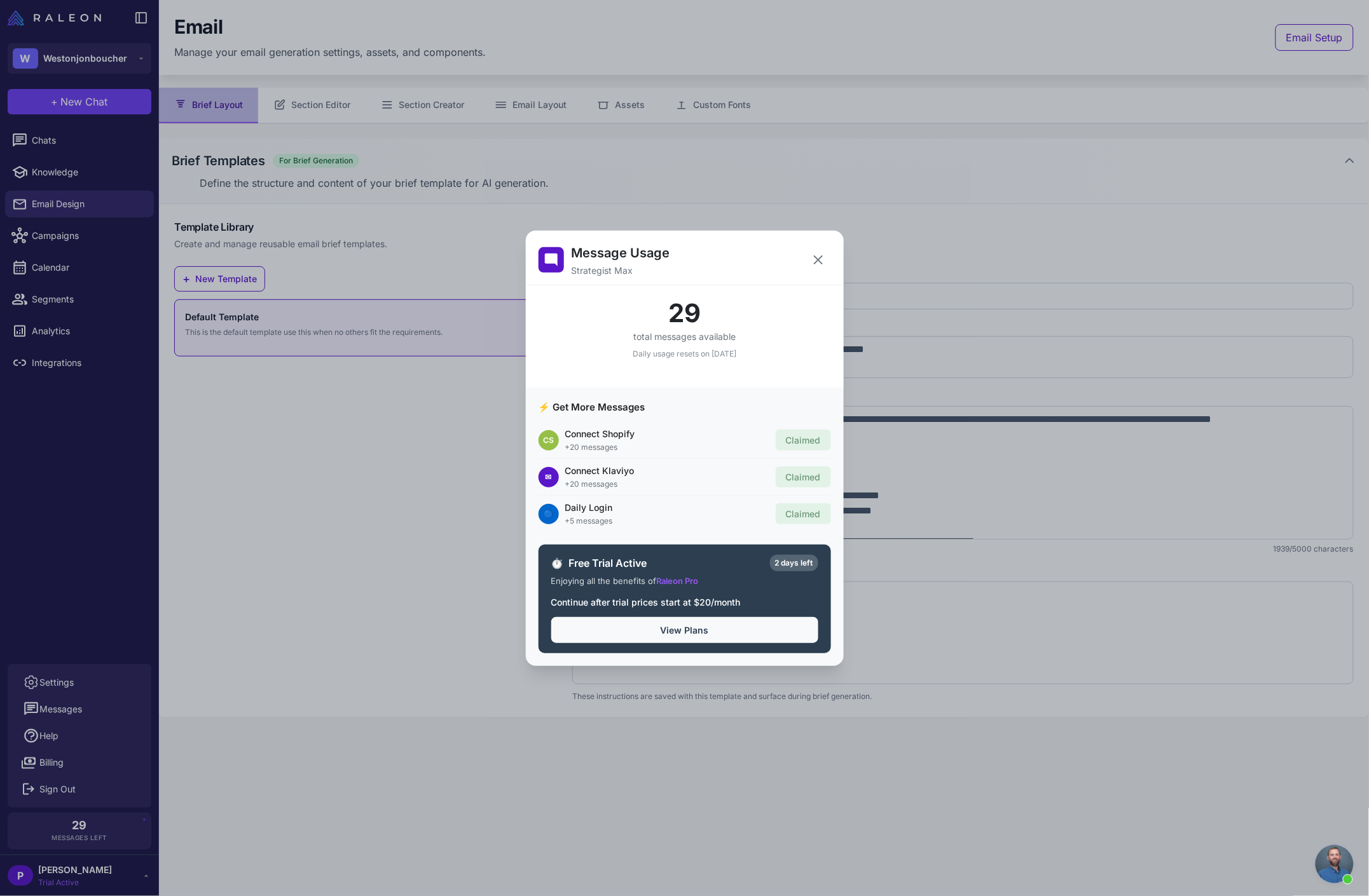
click at [687, 636] on button "View Plans" at bounding box center [685, 630] width 267 height 26
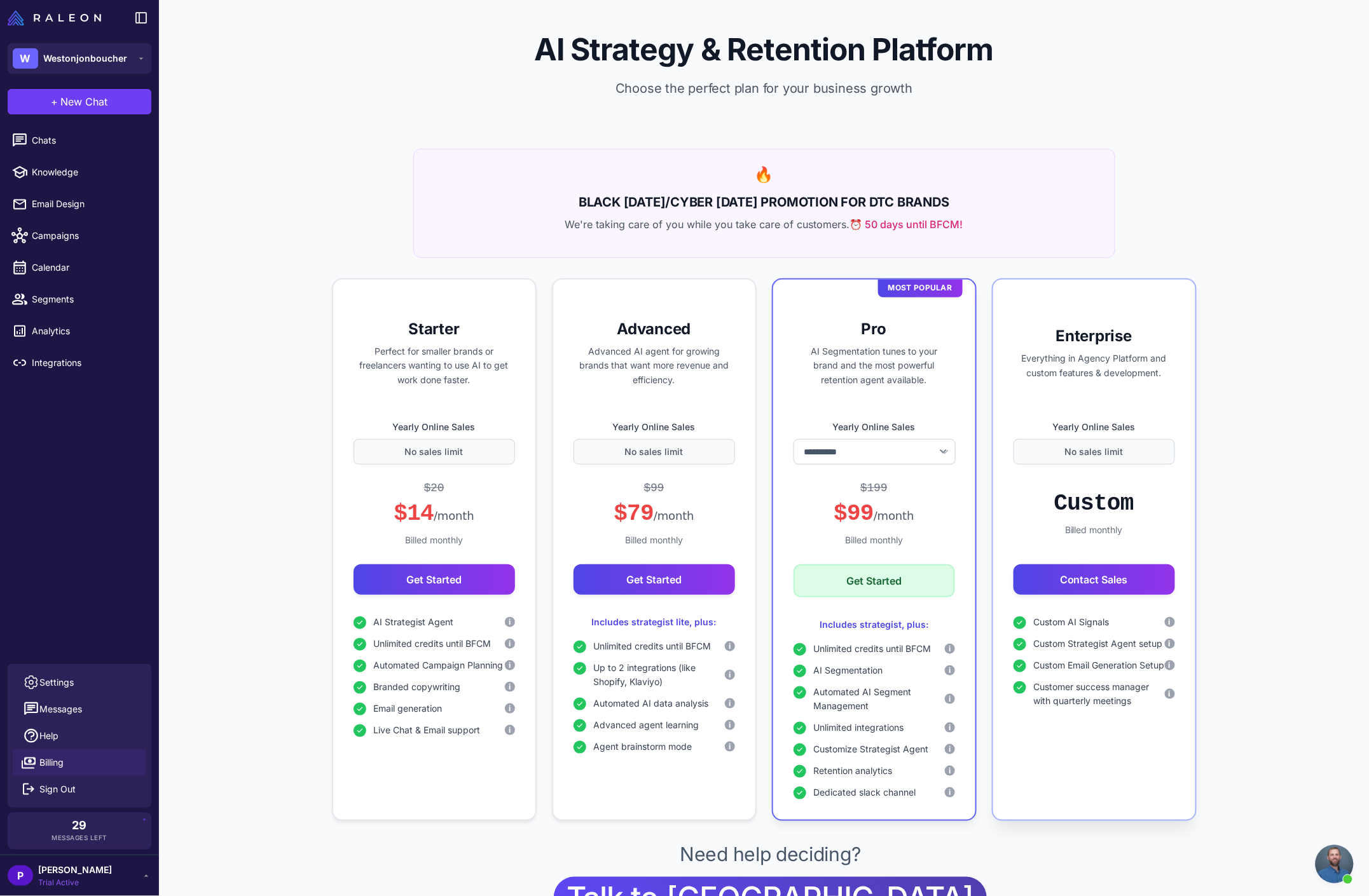
select select "*******"
